Goal: Transaction & Acquisition: Purchase product/service

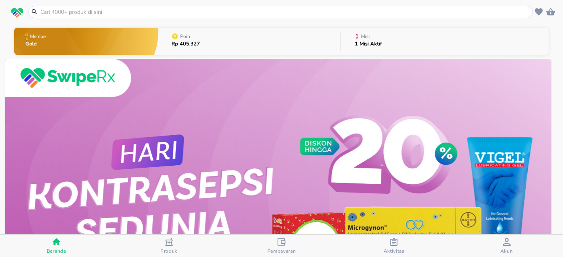
click at [277, 246] on div "button" at bounding box center [281, 243] width 8 height 10
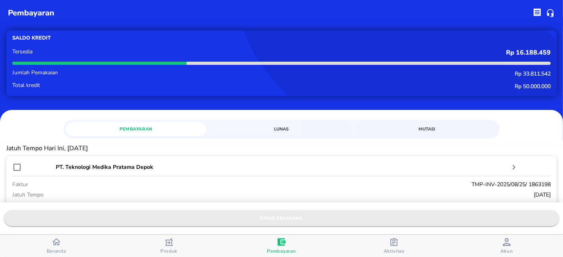
click at [294, 221] on span "bayar sekarang" at bounding box center [281, 219] width 542 height 8
